Goal: Task Accomplishment & Management: Manage account settings

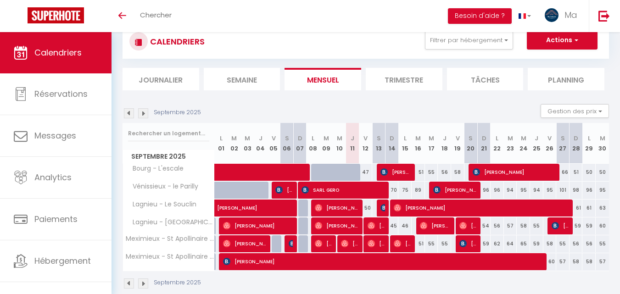
scroll to position [43, 0]
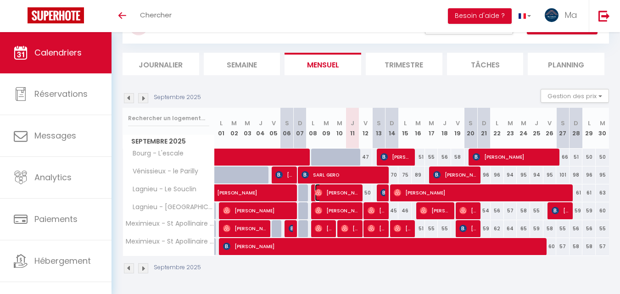
click at [345, 189] on span "[PERSON_NAME]" at bounding box center [337, 192] width 45 height 17
select select "OK"
select select "1"
select select "0"
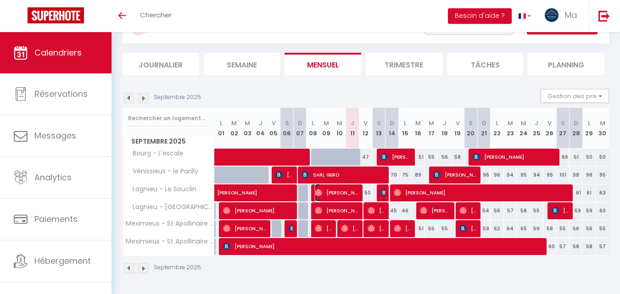
select select "1"
select select
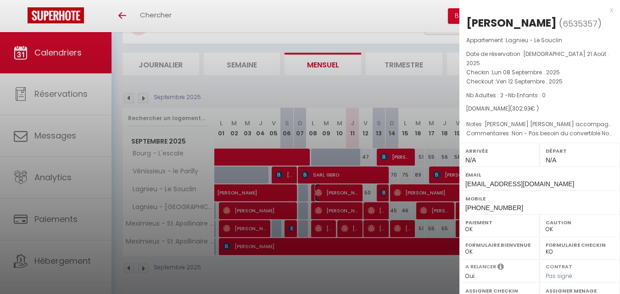
select select "9866"
select select "8765"
drag, startPoint x: 544, startPoint y: 23, endPoint x: 465, endPoint y: 19, distance: 78.5
click at [465, 19] on div "[PERSON_NAME] ( 6535357 ) Appartement : Lagnieu - Le Souclin Date de réservatio…" at bounding box center [539, 219] width 161 height 407
copy div "[PERSON_NAME]"
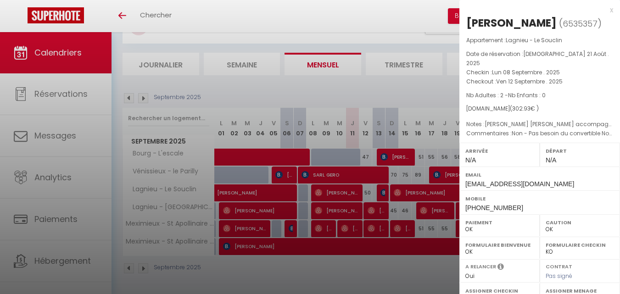
click at [391, 18] on div at bounding box center [310, 147] width 620 height 294
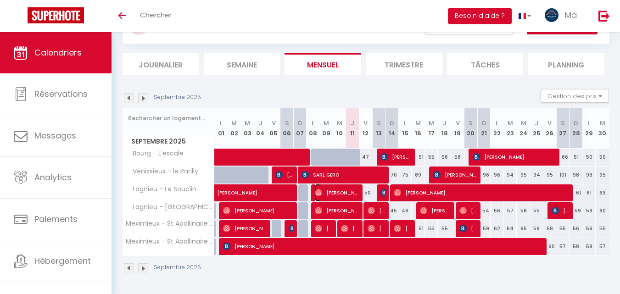
click at [348, 192] on span "[PERSON_NAME]" at bounding box center [337, 192] width 45 height 17
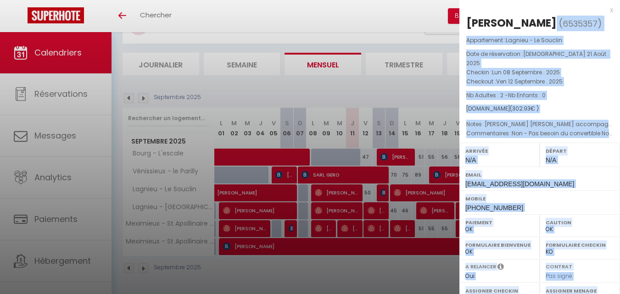
drag, startPoint x: 544, startPoint y: 23, endPoint x: 459, endPoint y: 21, distance: 84.9
click at [459, 21] on body "🟢 Des questions ou besoin d'assistance pour la migration AirBnB? Connectez-vous…" at bounding box center [310, 141] width 620 height 305
click at [469, 20] on div "[PERSON_NAME]" at bounding box center [511, 23] width 90 height 15
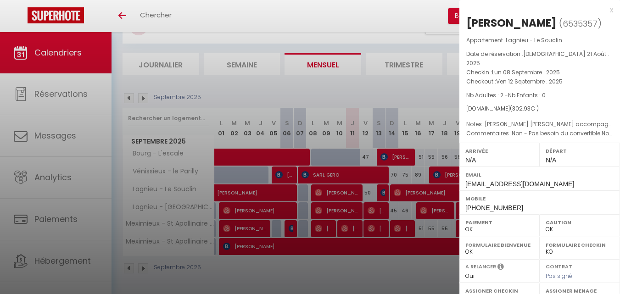
click at [562, 20] on span "6535357" at bounding box center [579, 23] width 35 height 11
drag, startPoint x: 545, startPoint y: 22, endPoint x: 462, endPoint y: 20, distance: 83.1
click at [462, 20] on div "[PERSON_NAME] ( 6535357 ) Appartement : Lagnieu - Le Souclin Date de réservatio…" at bounding box center [539, 219] width 161 height 407
copy h2 "[PERSON_NAME]"
